Goal: Transaction & Acquisition: Purchase product/service

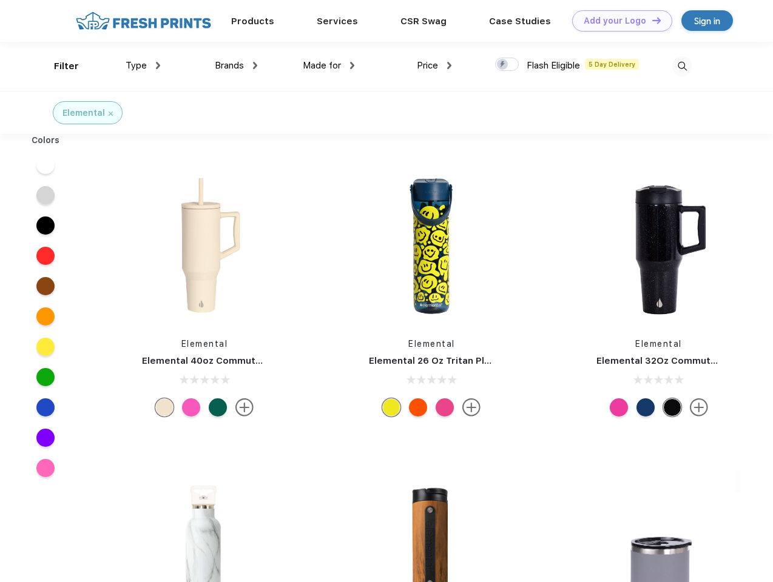
click at [618, 21] on link "Add your Logo Design Tool" at bounding box center [622, 20] width 100 height 21
click at [0, 0] on div "Design Tool" at bounding box center [0, 0] width 0 height 0
click at [651, 20] on link "Add your Logo Design Tool" at bounding box center [622, 20] width 100 height 21
click at [58, 66] on div "Filter" at bounding box center [66, 66] width 25 height 14
click at [143, 66] on span "Type" at bounding box center [136, 65] width 21 height 11
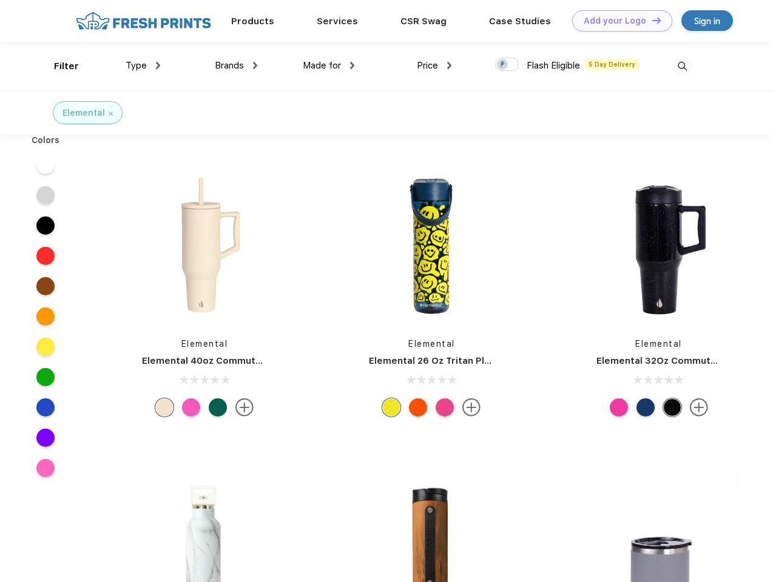
click at [236, 66] on span "Brands" at bounding box center [229, 65] width 29 height 11
click at [329, 66] on span "Made for" at bounding box center [322, 65] width 38 height 11
click at [434, 66] on span "Price" at bounding box center [427, 65] width 21 height 11
click at [507, 65] on div at bounding box center [507, 64] width 24 height 13
click at [503, 65] on input "checkbox" at bounding box center [499, 61] width 8 height 8
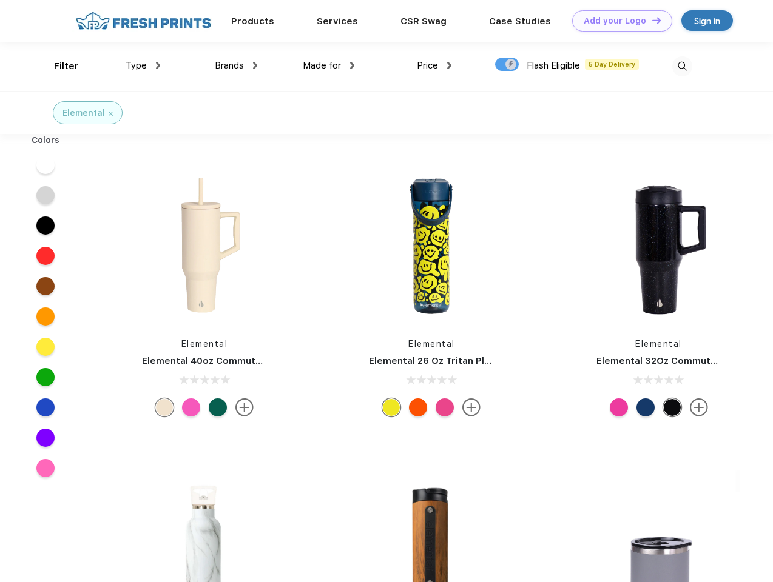
click at [682, 66] on img at bounding box center [682, 66] width 20 height 20
